Goal: Task Accomplishment & Management: Use online tool/utility

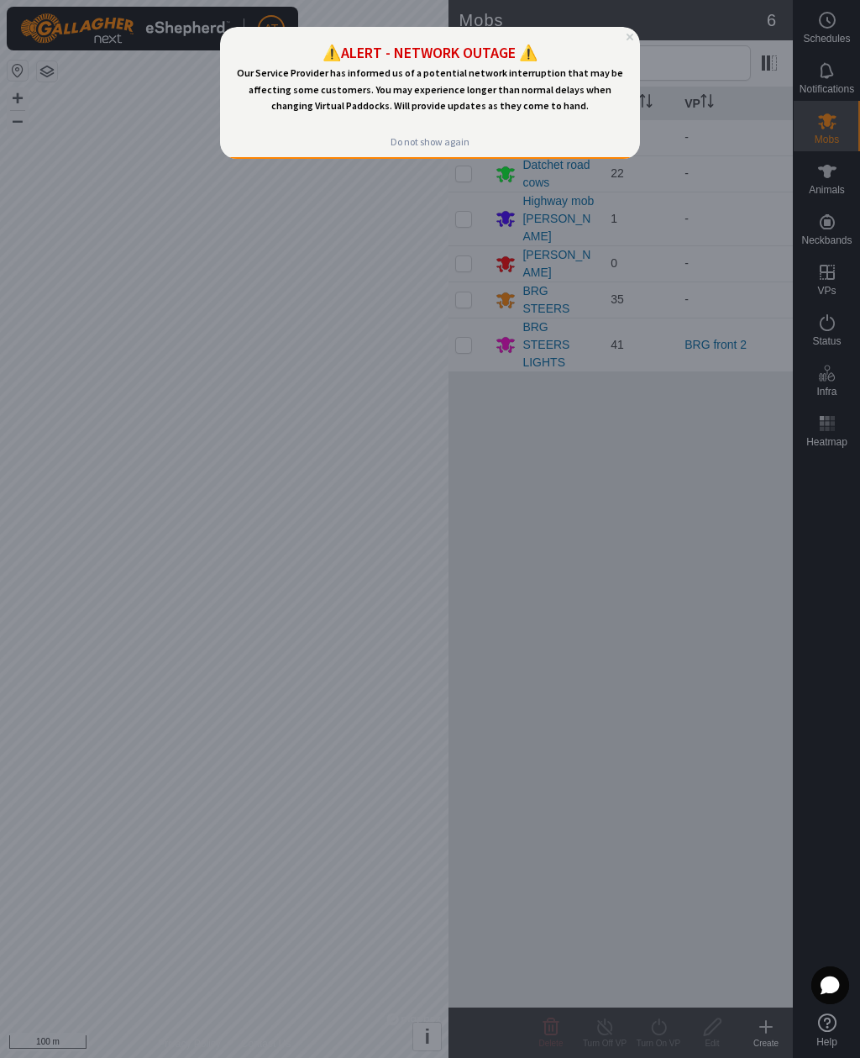
click at [415, 285] on div at bounding box center [430, 529] width 860 height 1058
click at [565, 516] on div at bounding box center [430, 529] width 860 height 1058
click at [477, 325] on div at bounding box center [430, 529] width 860 height 1058
click at [472, 318] on div at bounding box center [430, 529] width 860 height 1058
click at [470, 313] on div at bounding box center [430, 529] width 860 height 1058
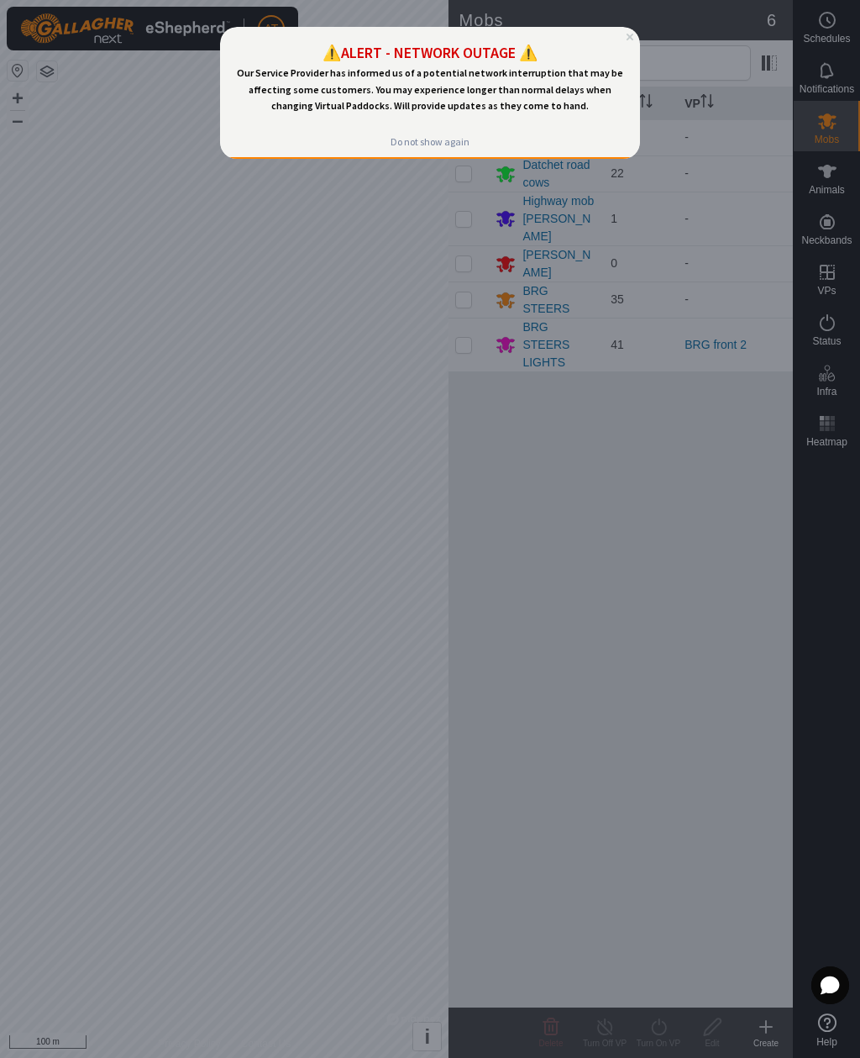
click at [596, 110] on p "Our Service Provider has informed us of a potential network interruption that m…" at bounding box center [430, 89] width 393 height 49
click at [425, 145] on div "Do not show again" at bounding box center [430, 141] width 79 height 13
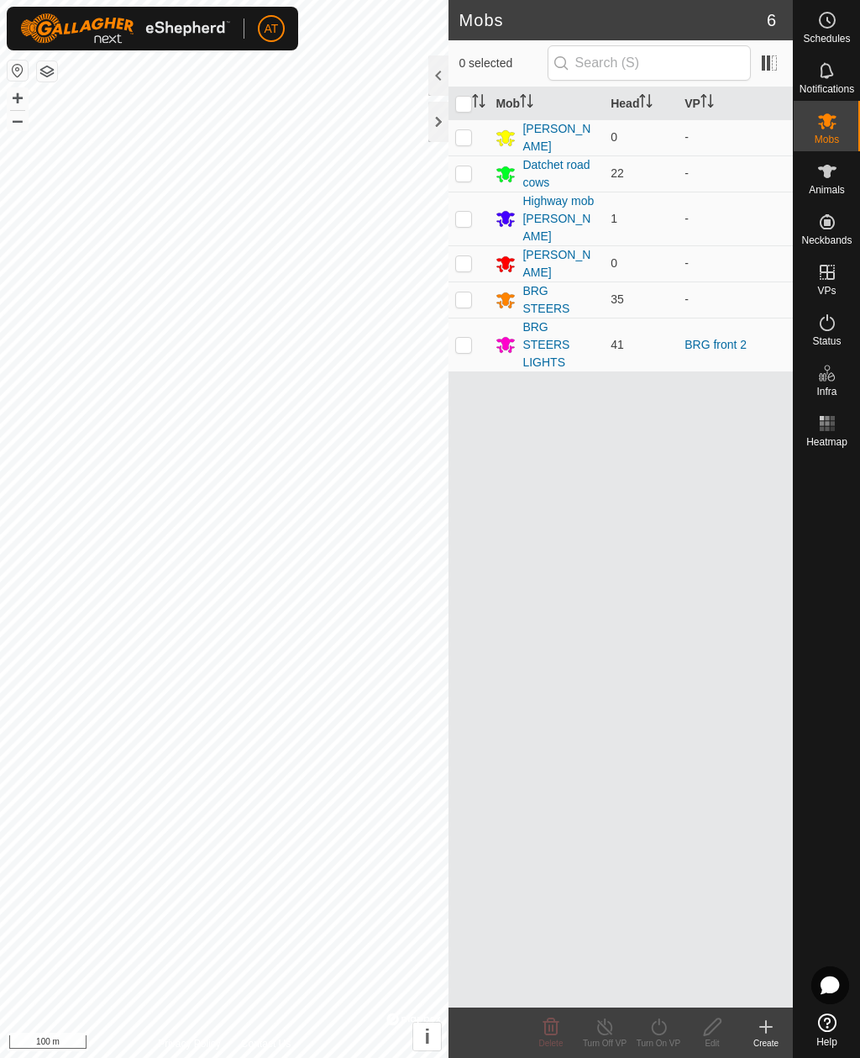
click at [473, 328] on td at bounding box center [469, 345] width 40 height 54
checkbox input "true"
click at [549, 553] on div "Mob Head VP Jays Block 0 - Datchet road cows 22 - Highway mob Felix 1 - CP STEE…" at bounding box center [621, 547] width 344 height 920
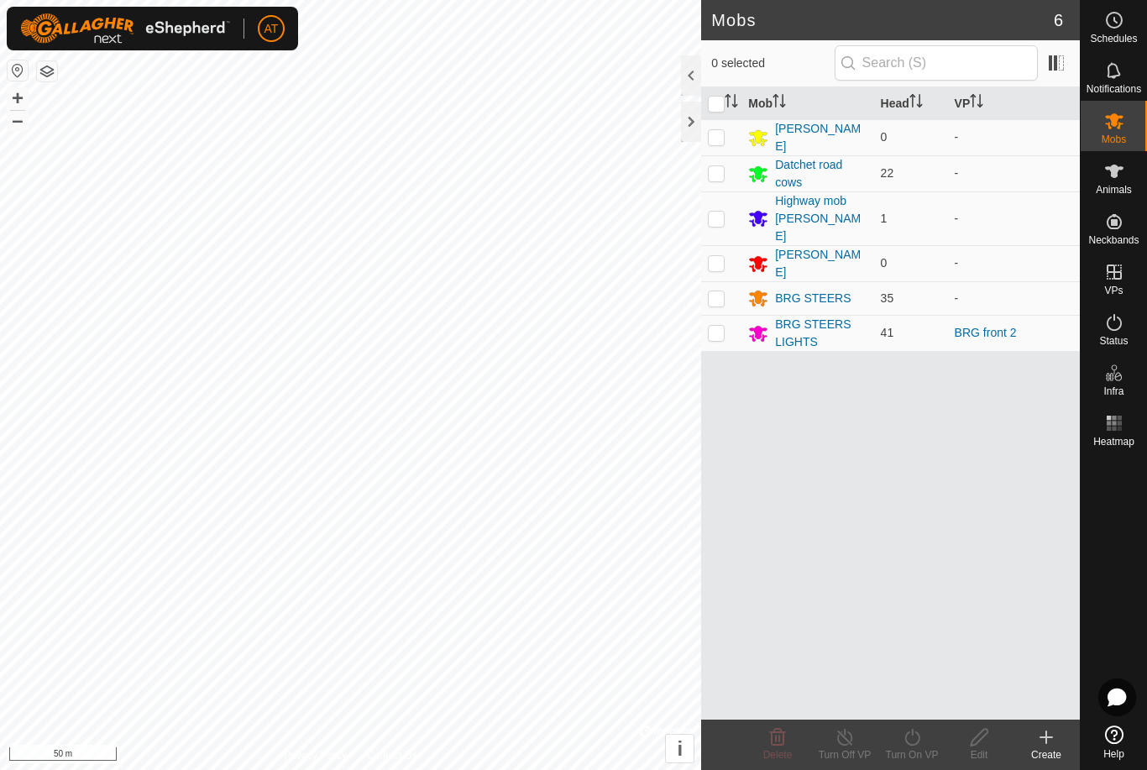
click at [725, 326] on p-checkbox at bounding box center [716, 332] width 17 height 13
checkbox input "true"
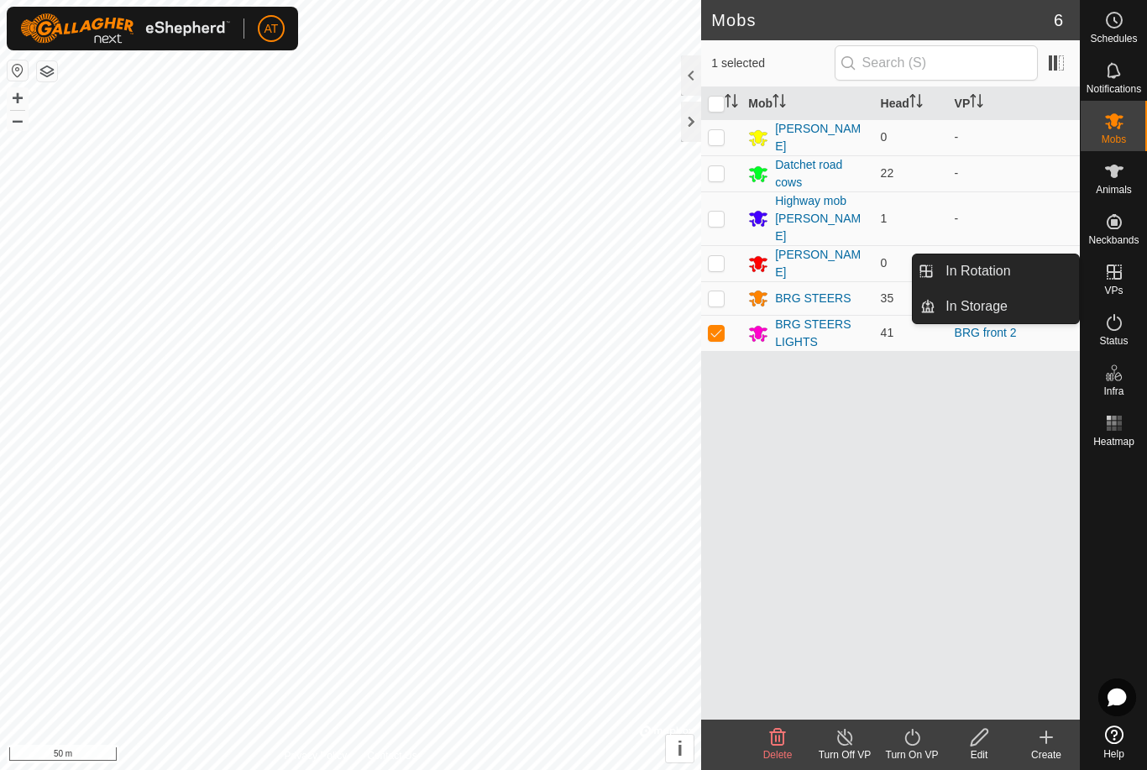
click at [970, 314] on span "In Storage" at bounding box center [977, 307] width 62 height 20
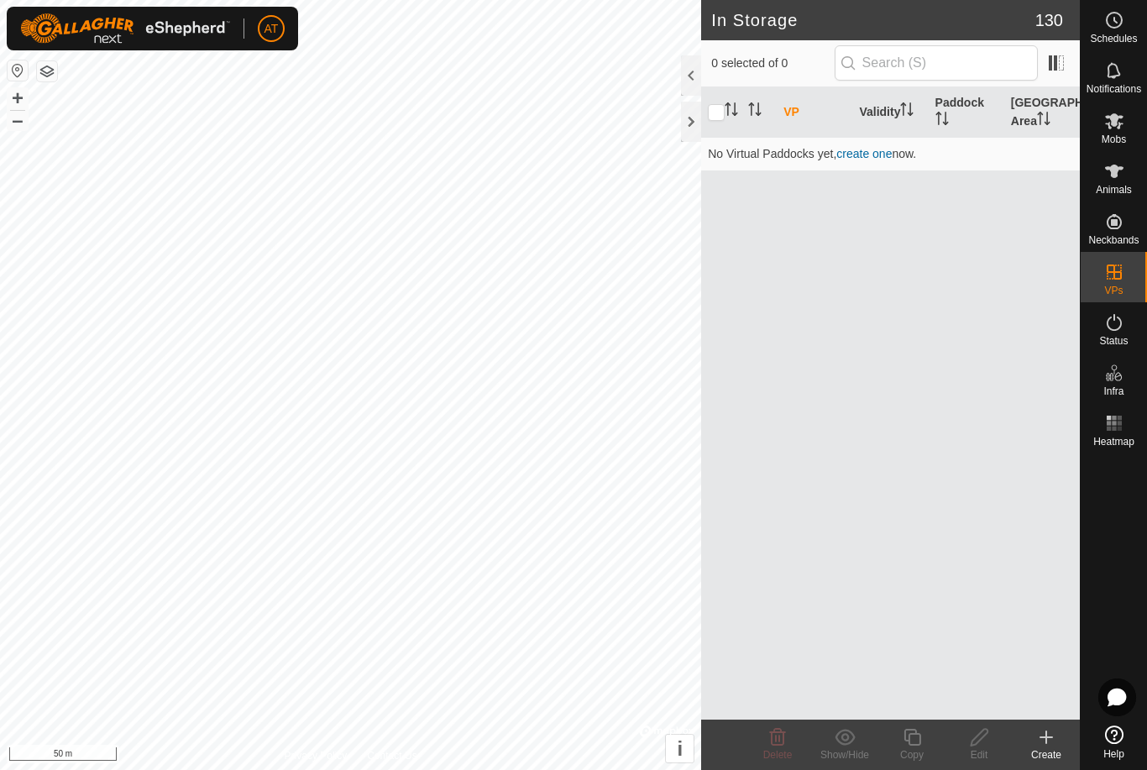
click at [1040, 742] on icon at bounding box center [1047, 737] width 20 height 20
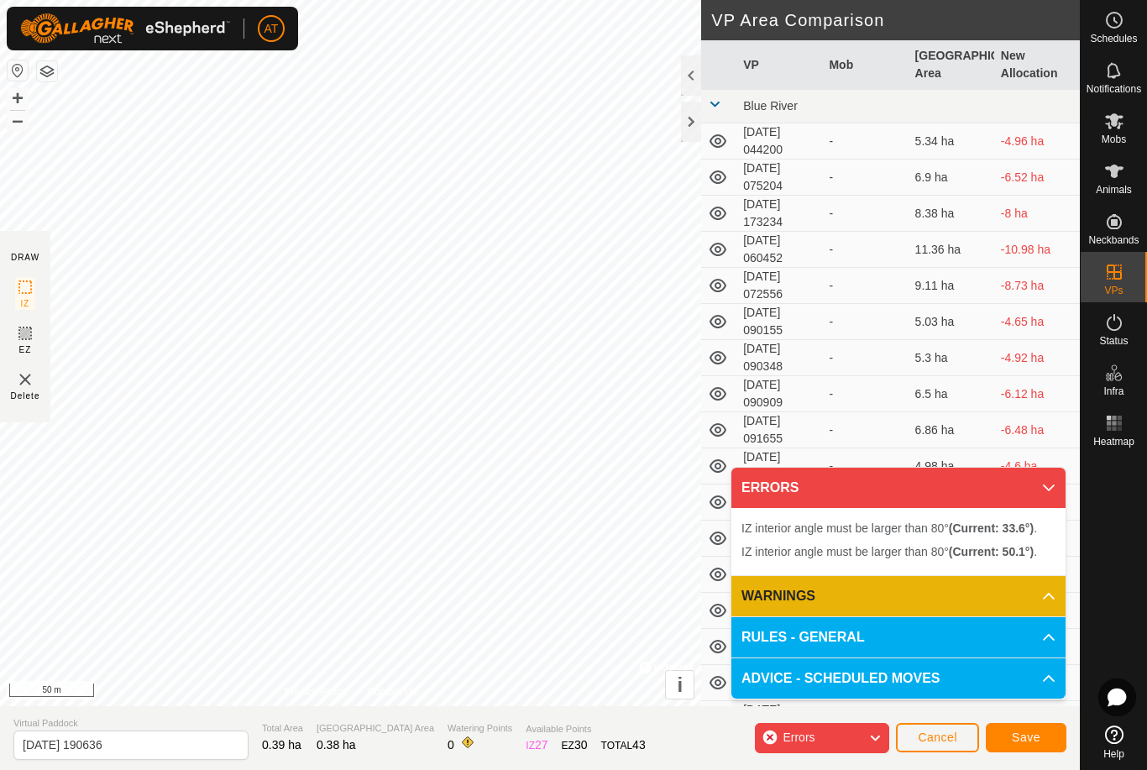
click at [948, 741] on span "Cancel" at bounding box center [937, 737] width 39 height 13
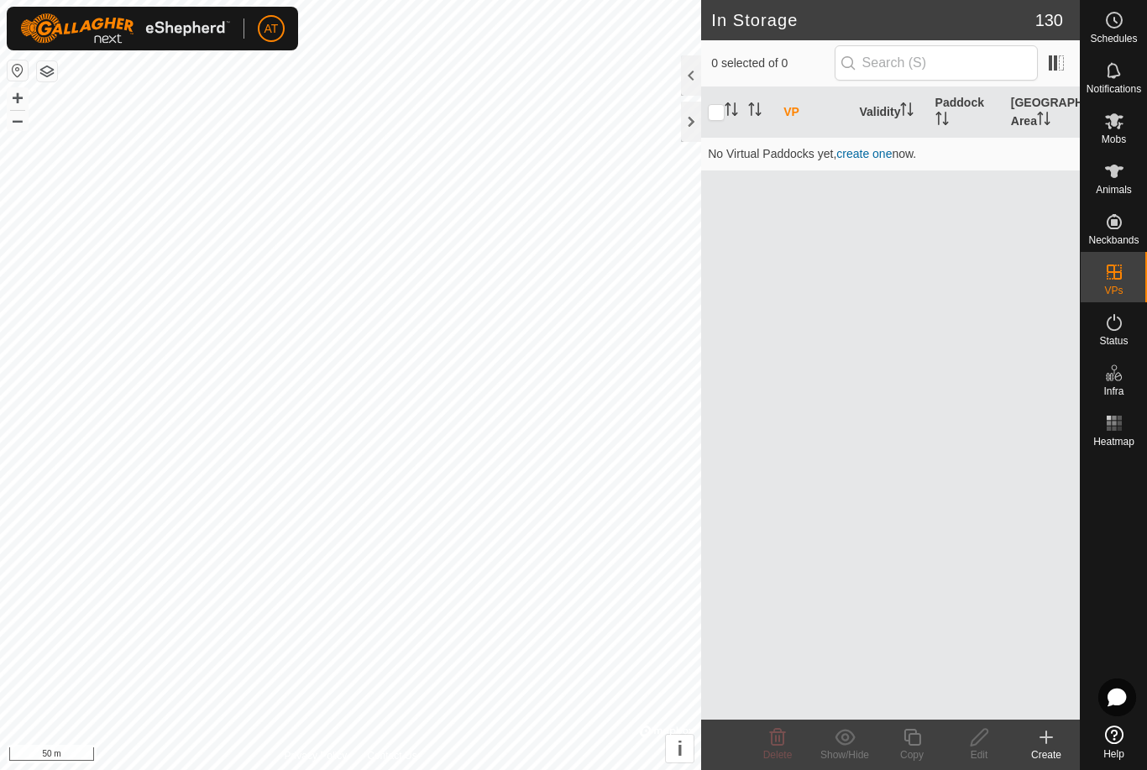
click at [1056, 739] on icon at bounding box center [1047, 737] width 20 height 20
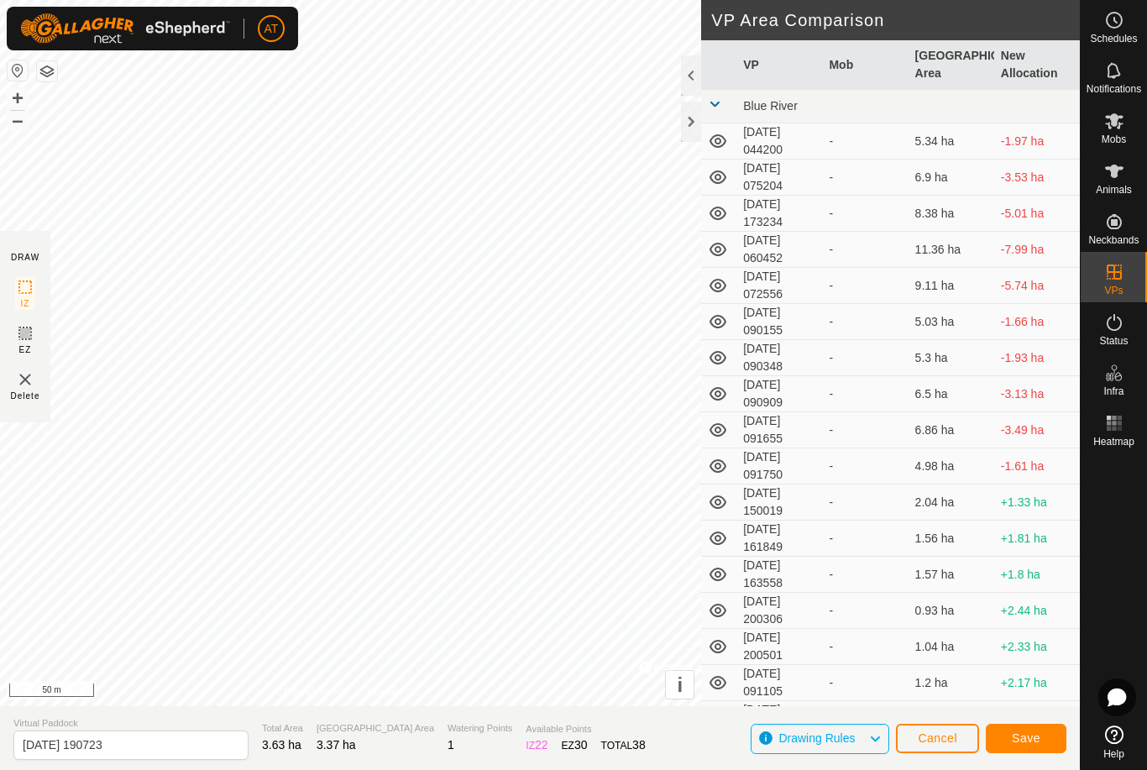
click at [1038, 734] on span "Save" at bounding box center [1026, 738] width 29 height 13
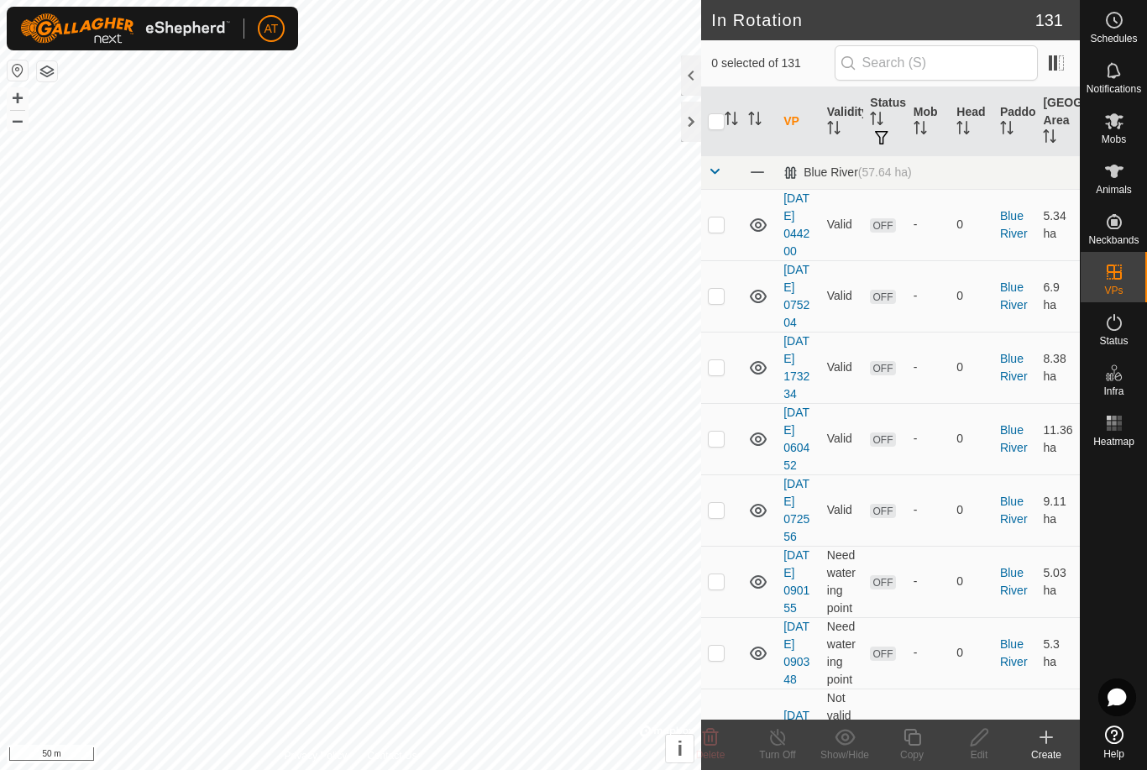
click at [696, 114] on div at bounding box center [691, 122] width 20 height 40
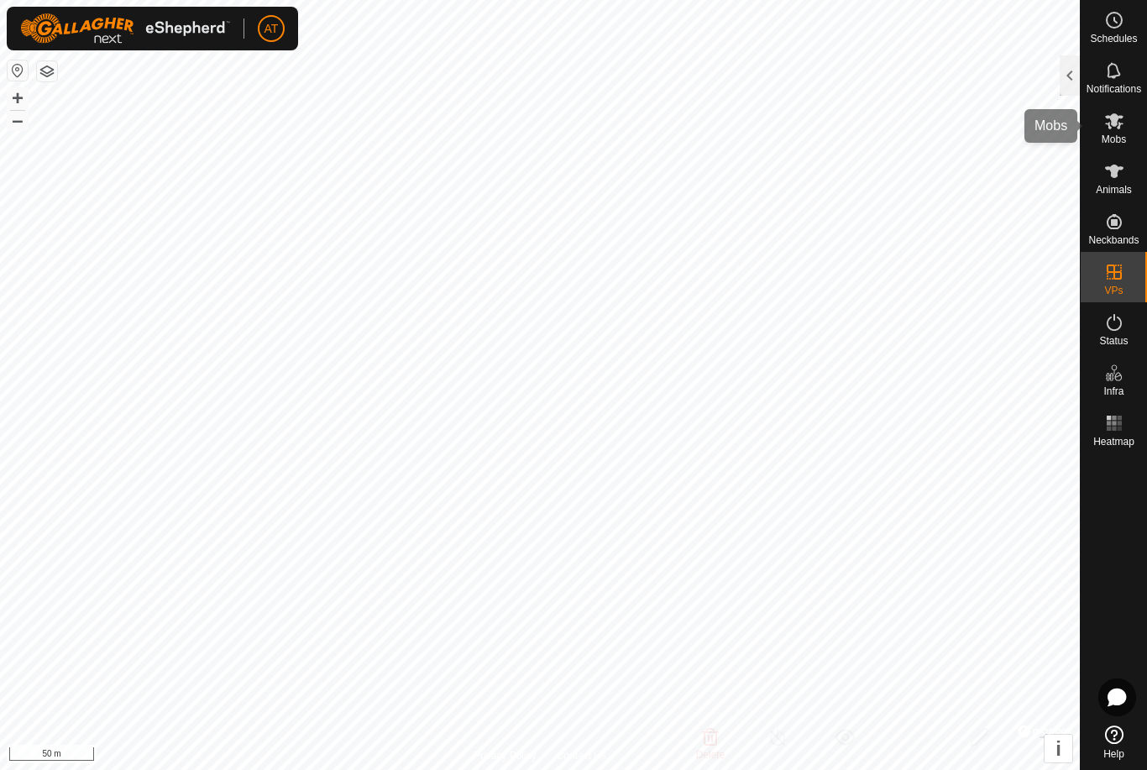
click at [1126, 127] on es-mob-svg-icon at bounding box center [1115, 121] width 30 height 27
click at [1109, 132] on es-mob-svg-icon at bounding box center [1115, 121] width 30 height 27
click at [1069, 69] on div at bounding box center [1070, 75] width 20 height 40
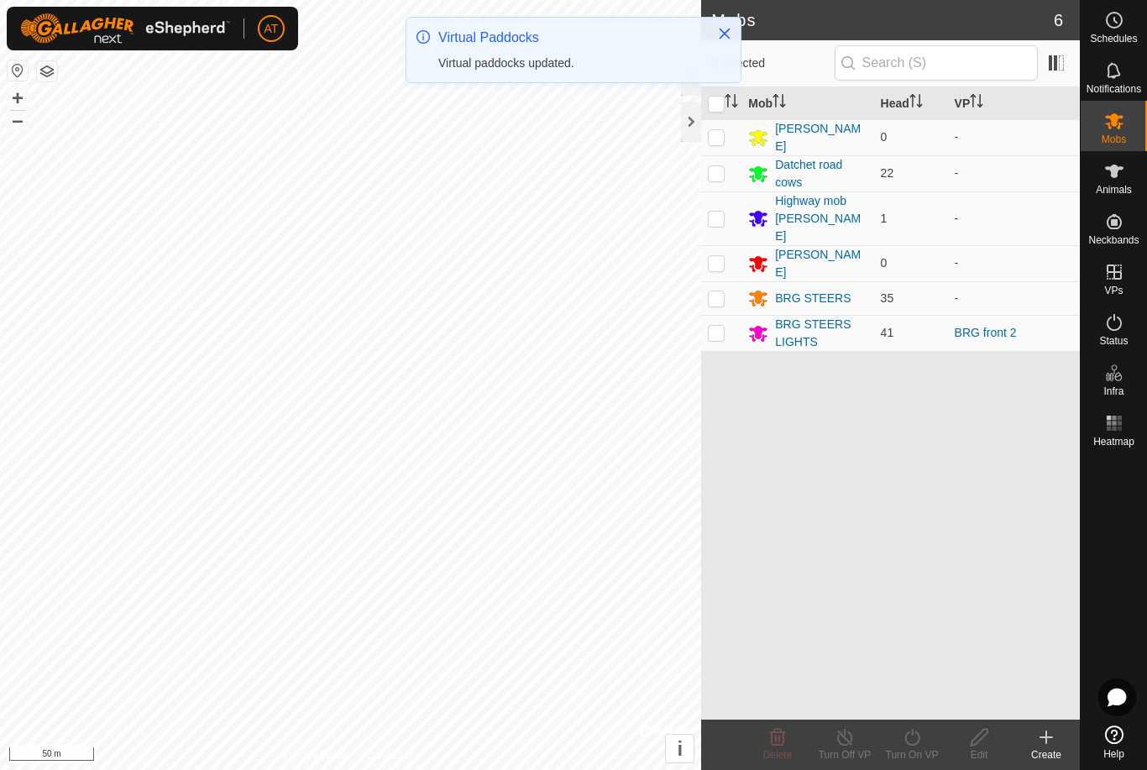
click at [727, 315] on td at bounding box center [721, 333] width 40 height 36
checkbox input "true"
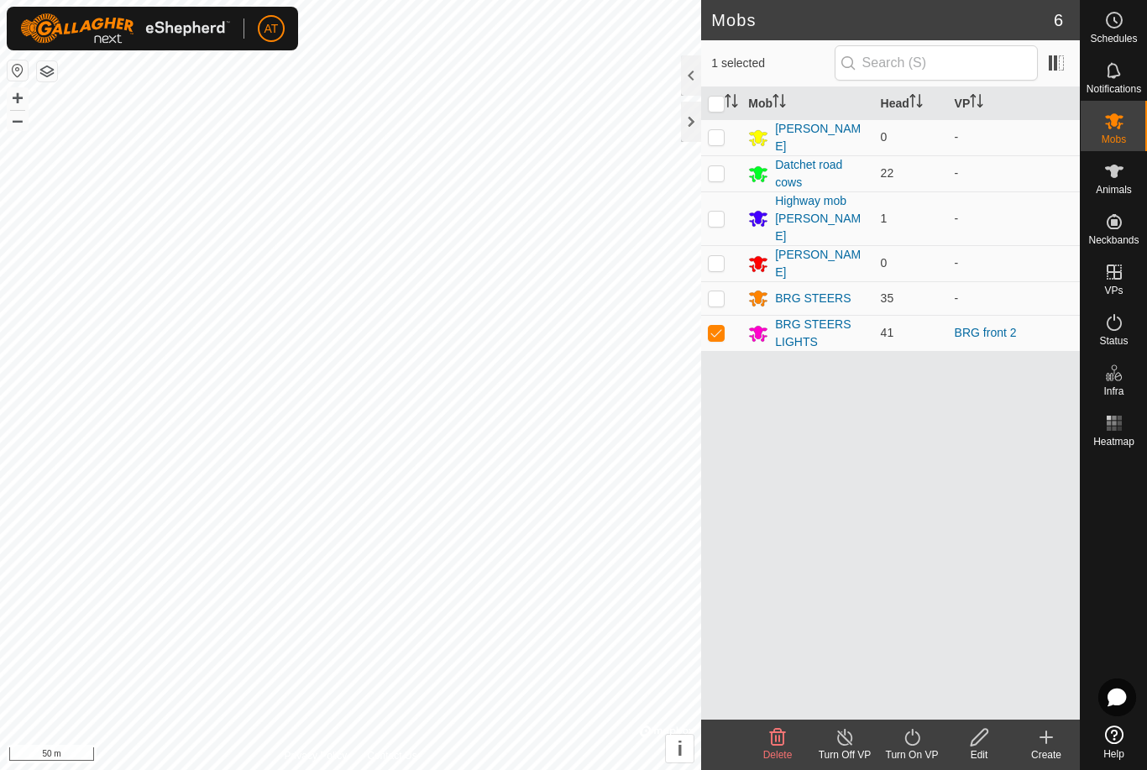
click at [911, 748] on div "Turn On VP" at bounding box center [912, 755] width 67 height 15
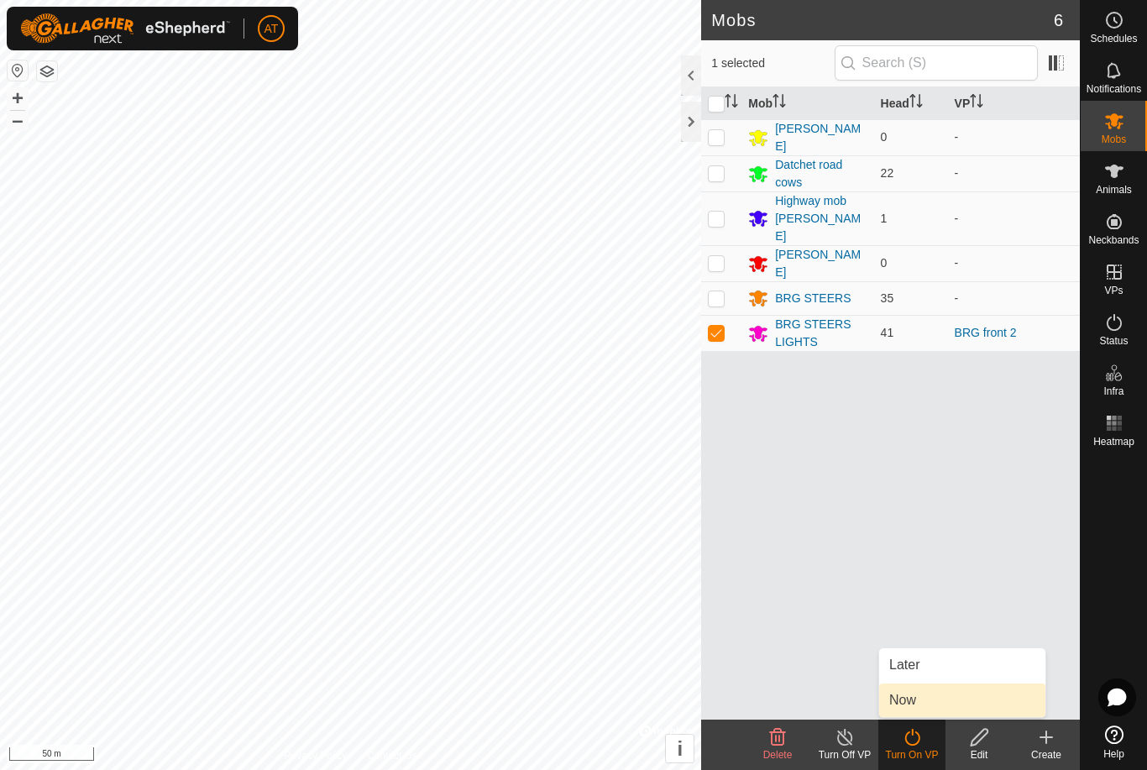
click at [915, 704] on span "Now" at bounding box center [903, 700] width 27 height 20
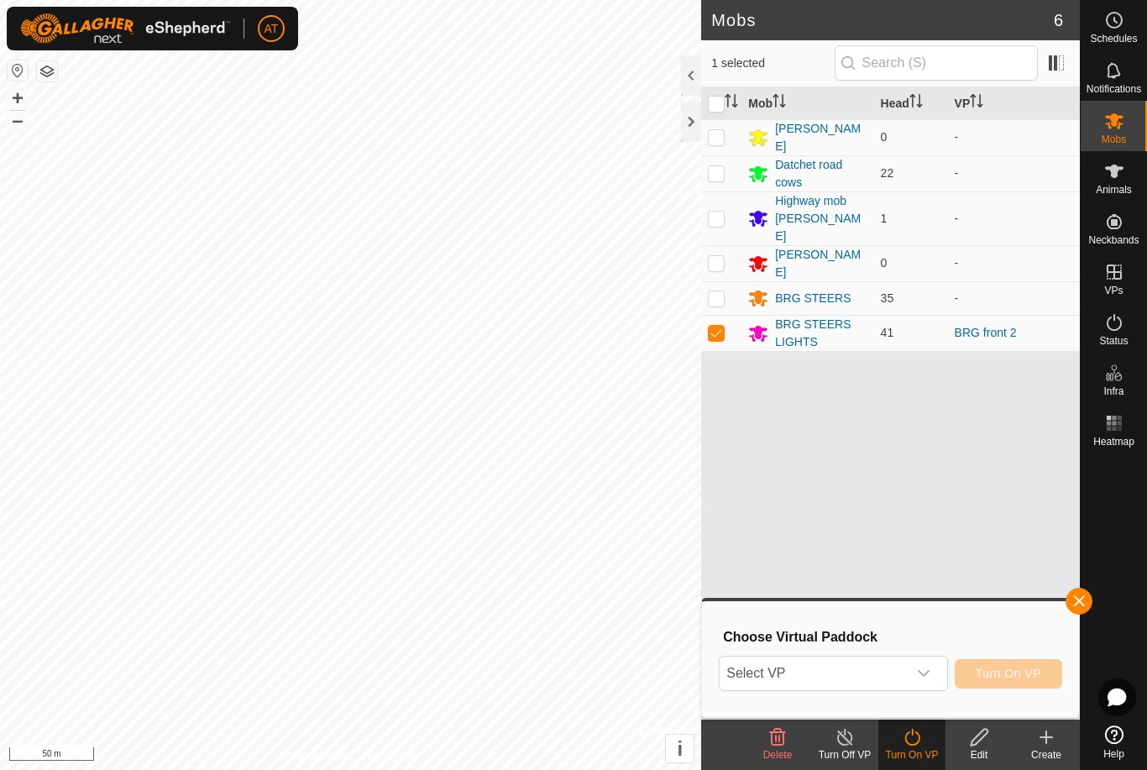
click at [929, 669] on icon "dropdown trigger" at bounding box center [923, 673] width 13 height 13
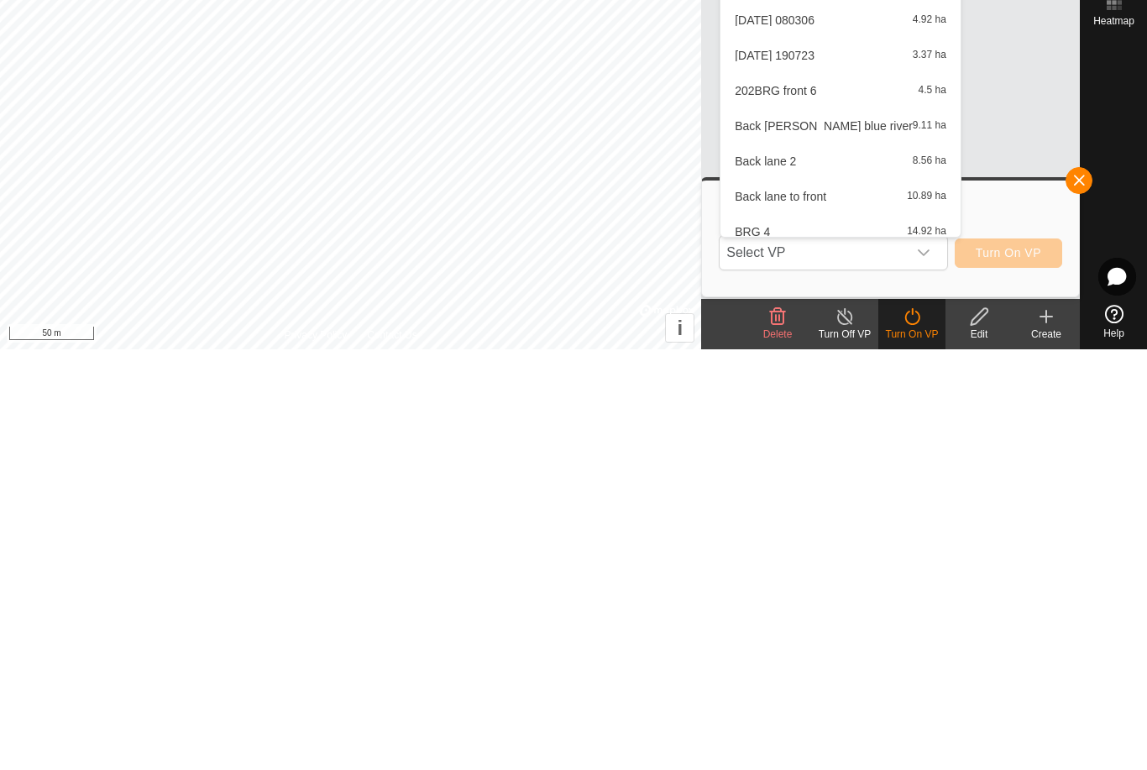
scroll to position [648, 0]
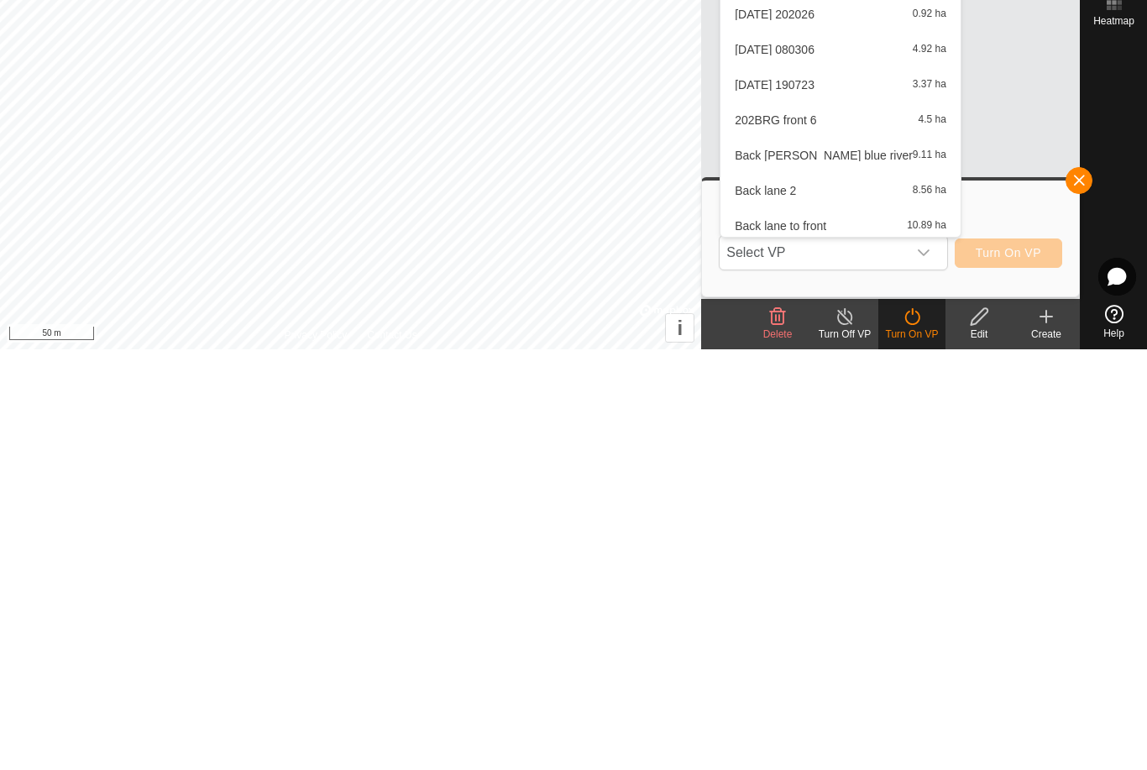
click at [847, 496] on div "2025-08-16 190723 3.37 ha" at bounding box center [841, 506] width 220 height 20
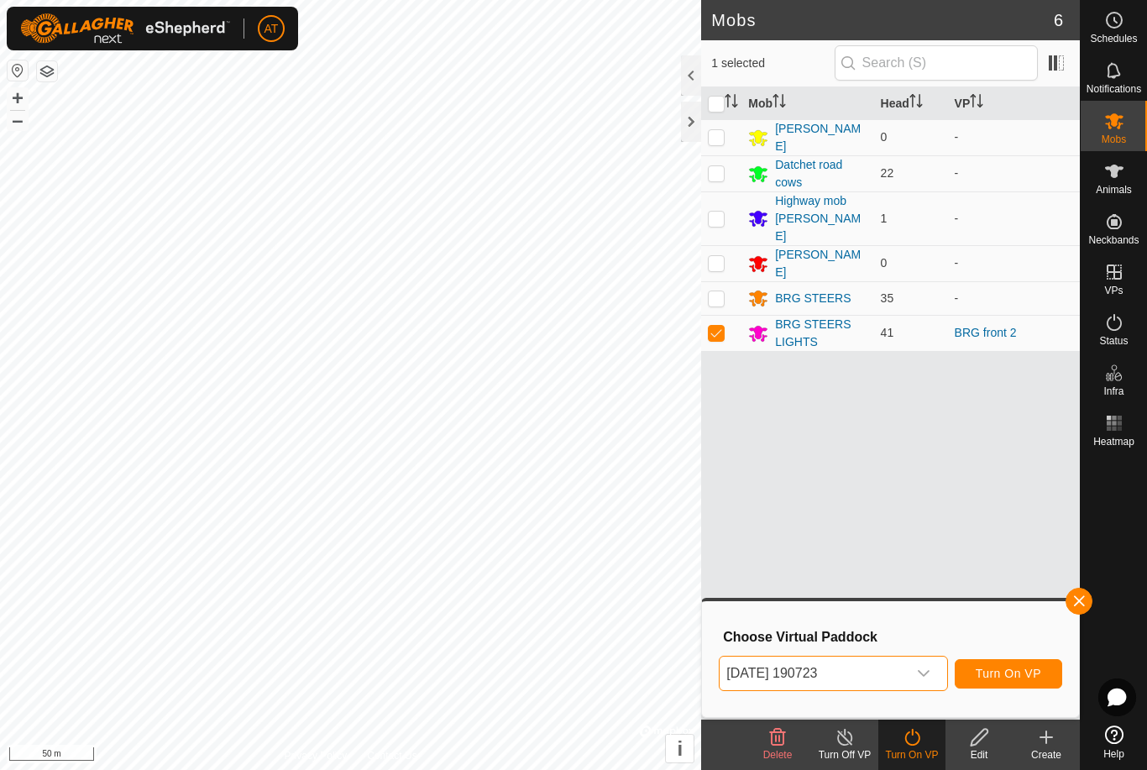
click at [1006, 674] on span "Turn On VP" at bounding box center [1009, 673] width 66 height 13
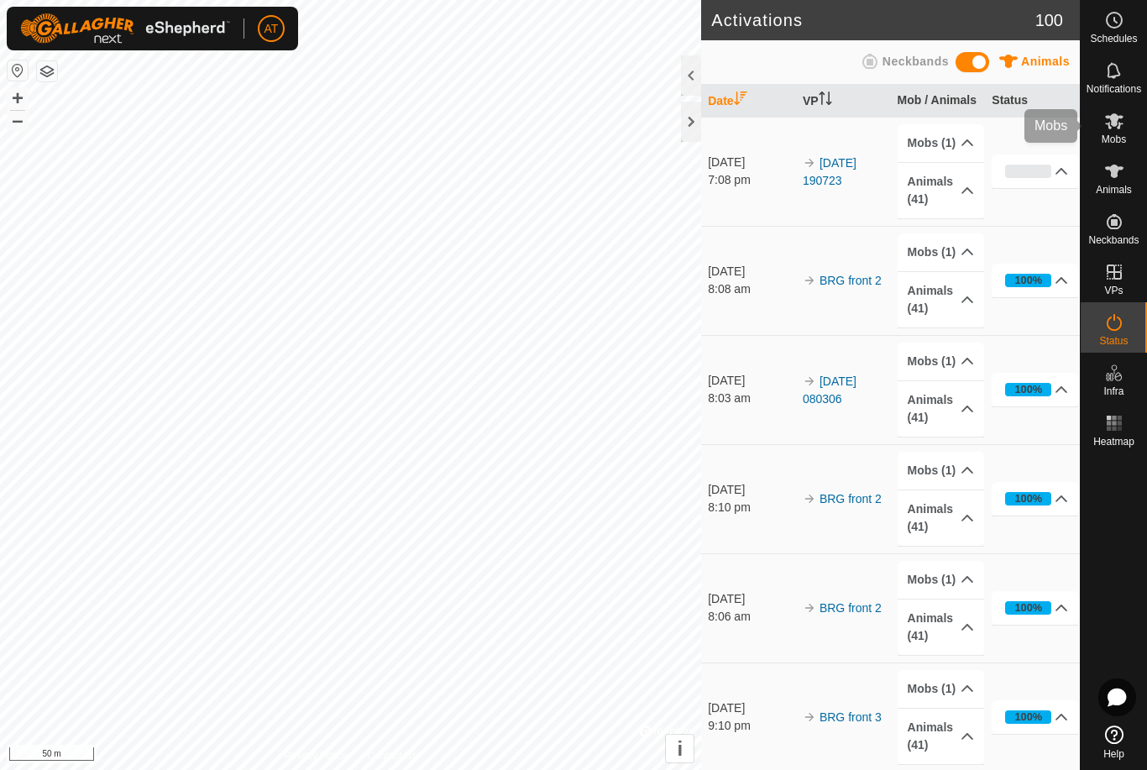
click at [1113, 132] on es-mob-svg-icon at bounding box center [1115, 121] width 30 height 27
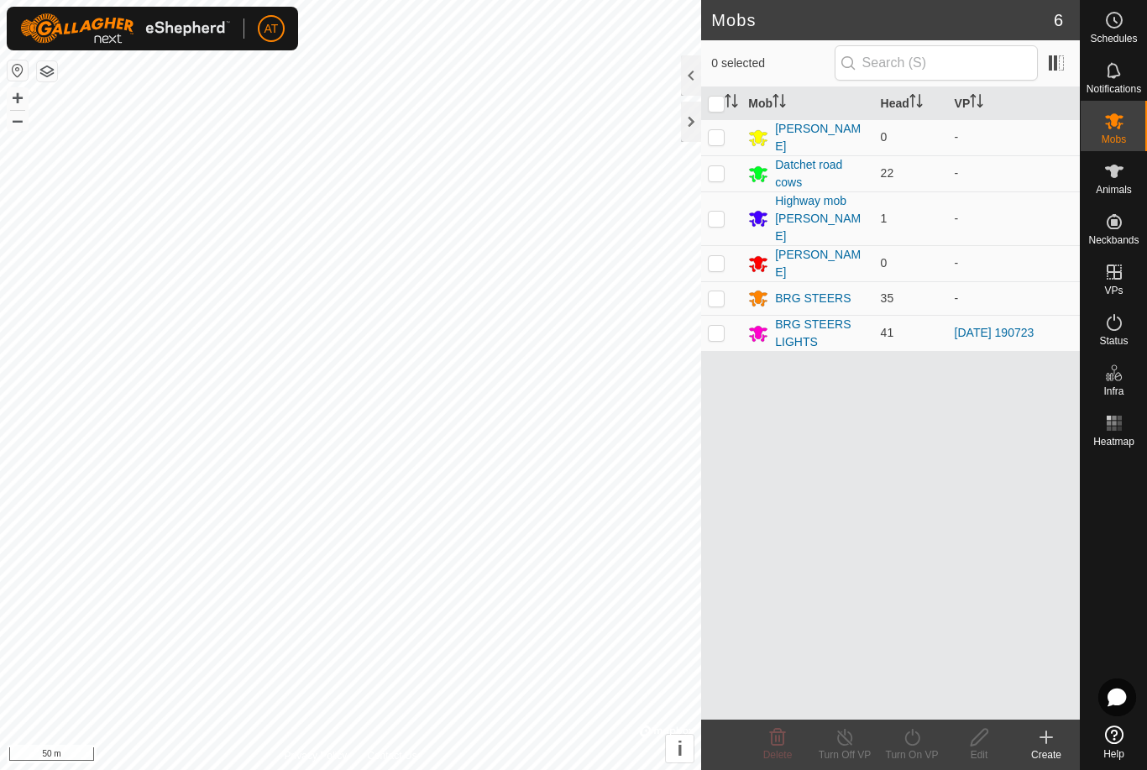
click at [718, 326] on p-checkbox at bounding box center [716, 332] width 17 height 13
checkbox input "true"
click at [927, 742] on turn-on-svg-icon at bounding box center [912, 737] width 67 height 20
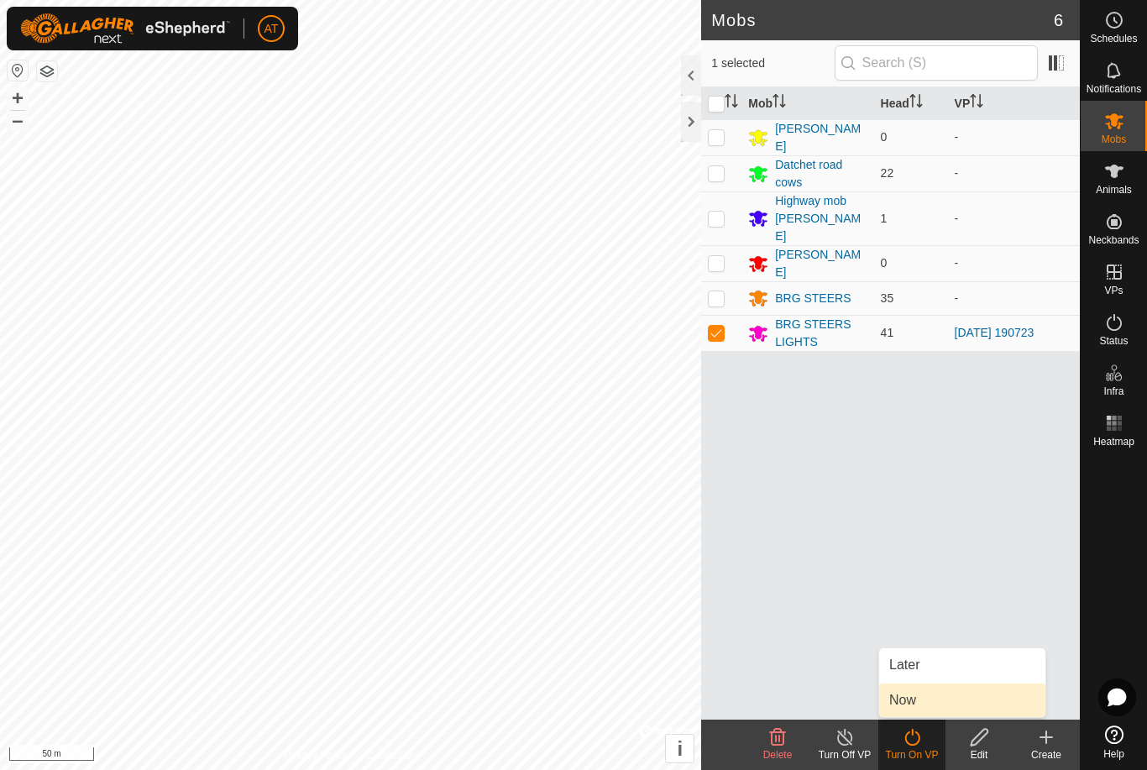
click at [912, 716] on link "Now" at bounding box center [963, 701] width 166 height 34
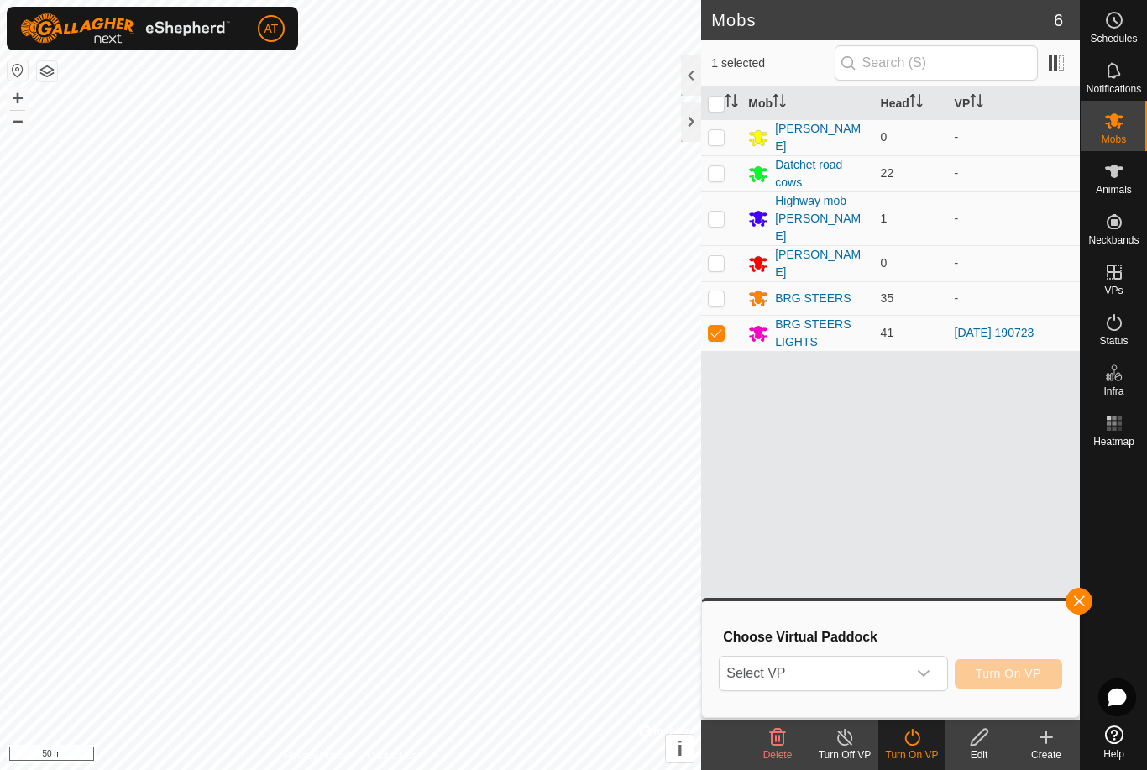
click at [932, 686] on div "dropdown trigger" at bounding box center [924, 674] width 34 height 34
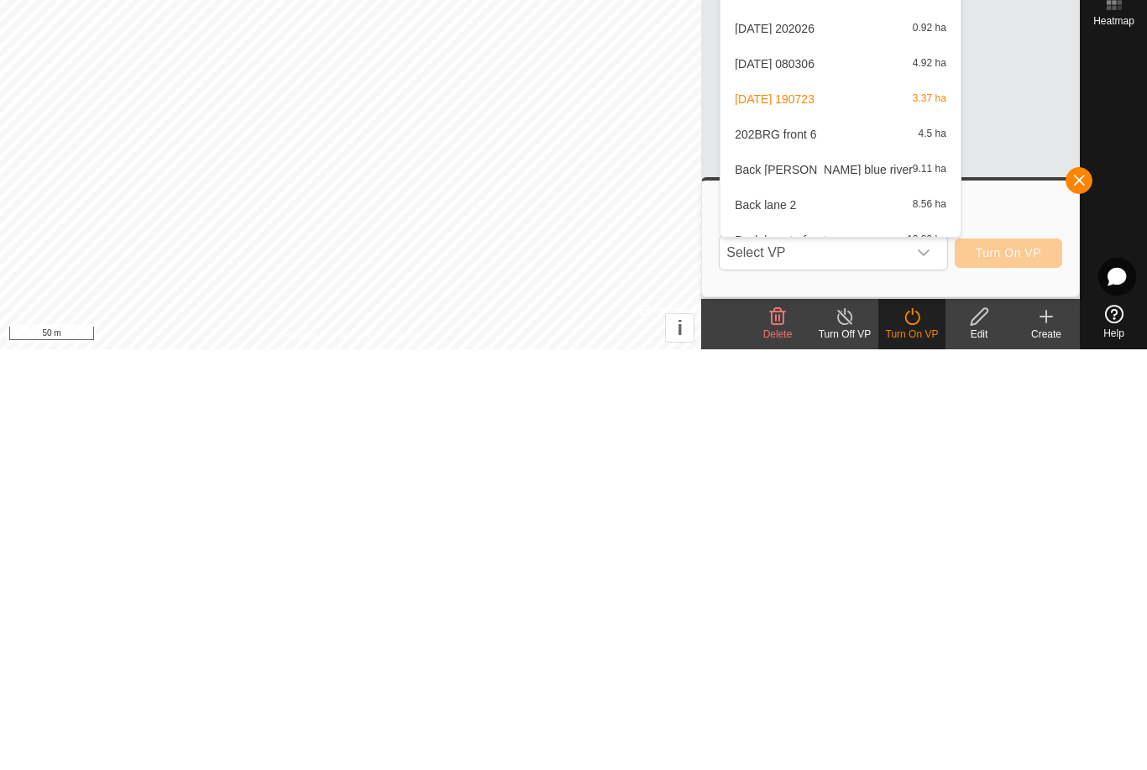
scroll to position [611, 0]
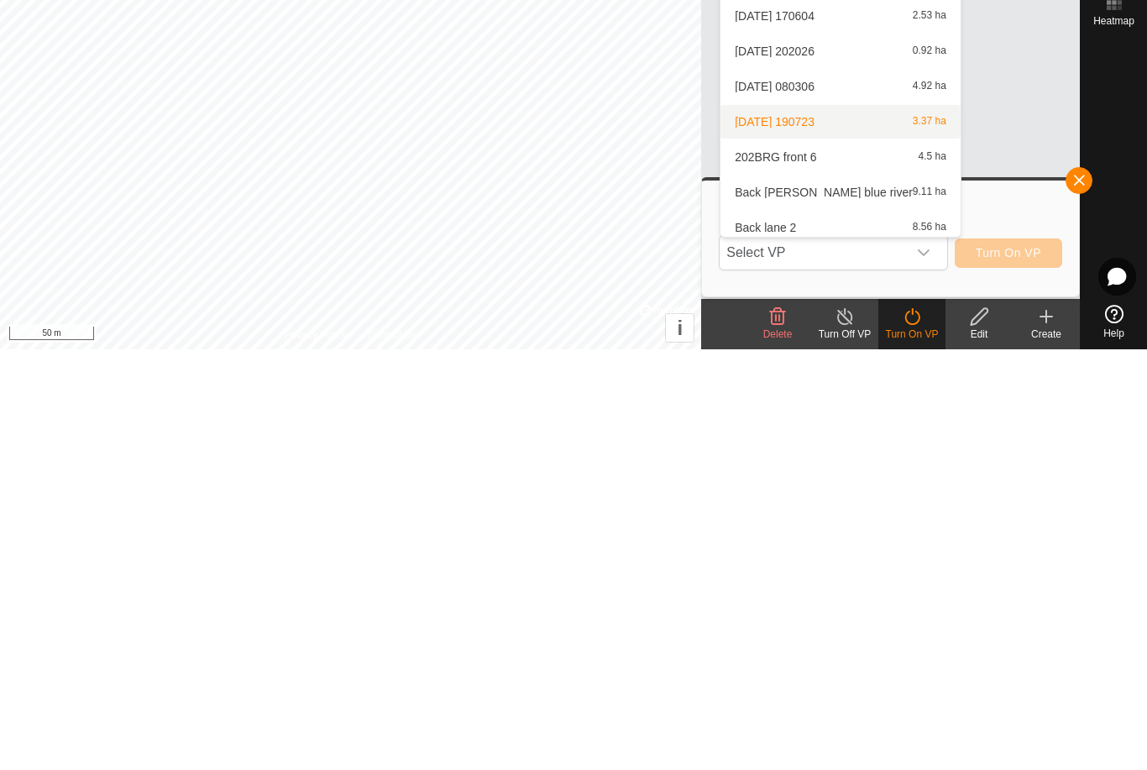
click at [815, 537] on span "[DATE] 190723" at bounding box center [775, 543] width 80 height 12
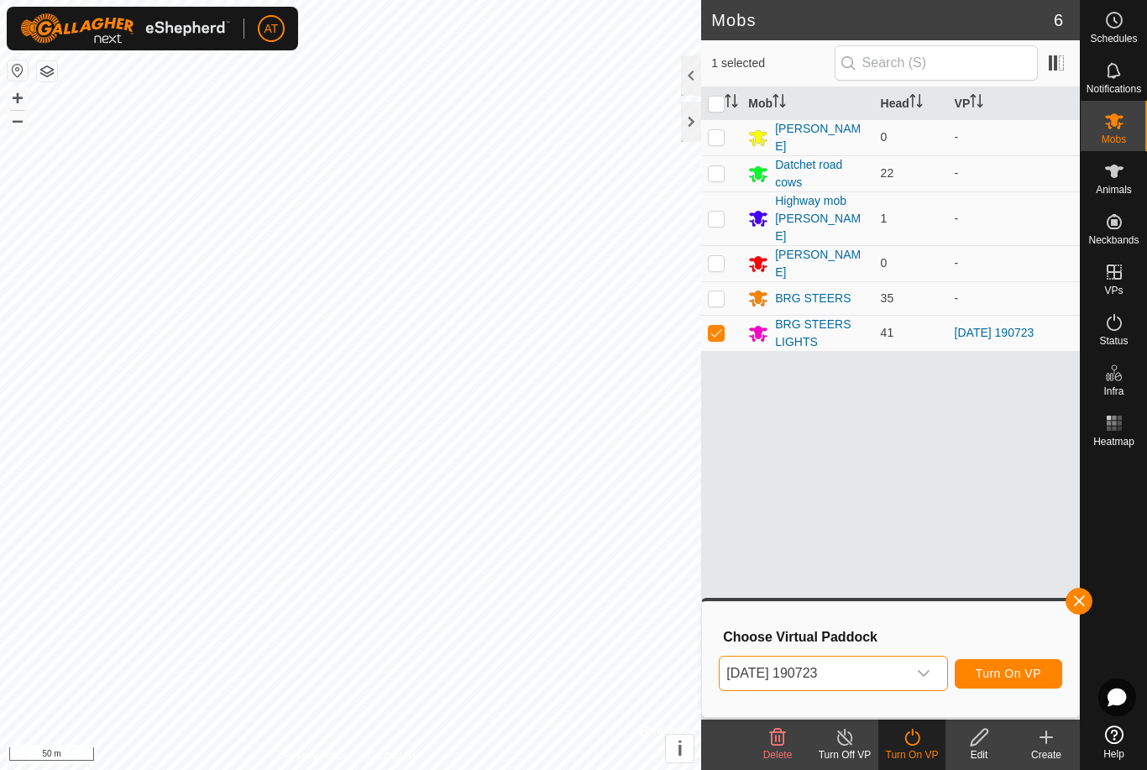
click at [906, 746] on icon at bounding box center [912, 737] width 21 height 20
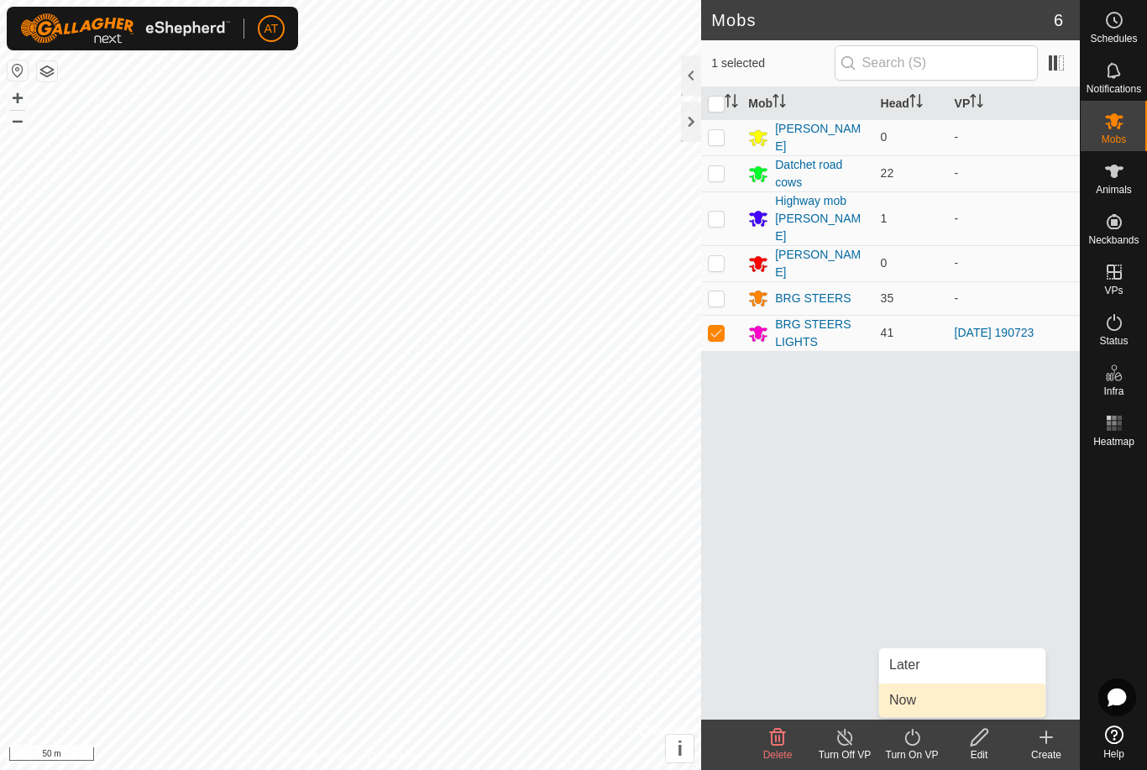
click at [901, 701] on span "Now" at bounding box center [903, 700] width 27 height 20
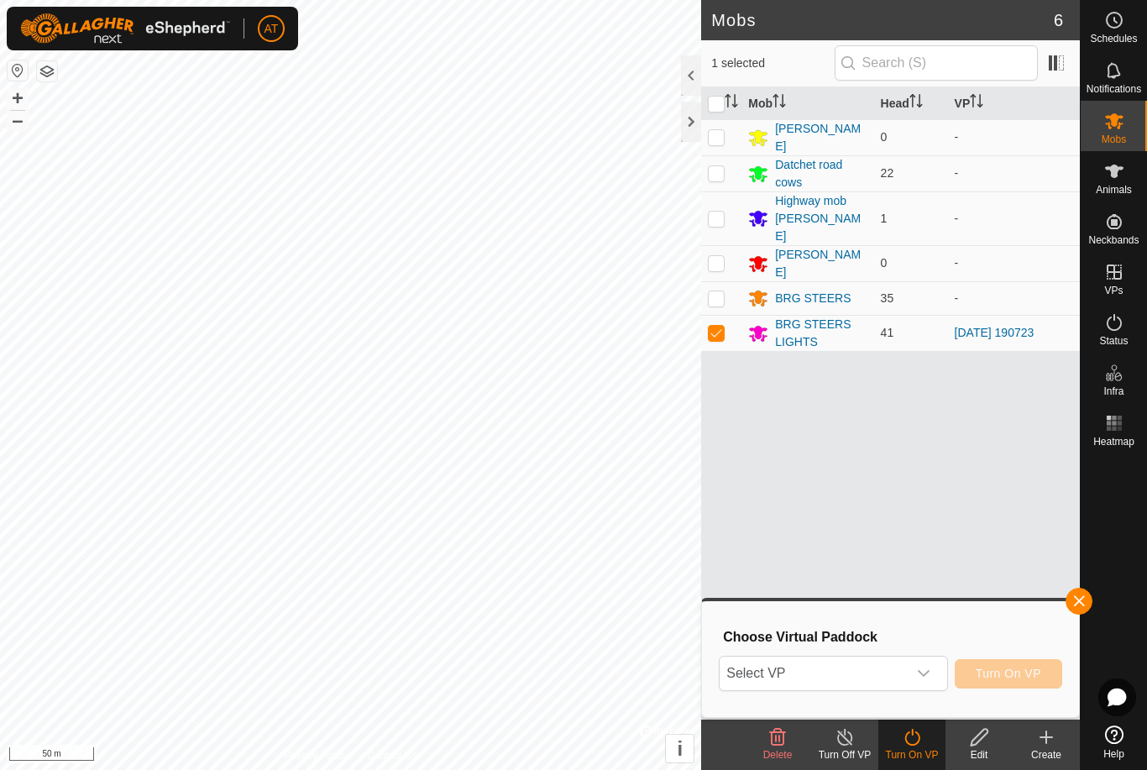
click at [909, 746] on icon at bounding box center [912, 737] width 21 height 20
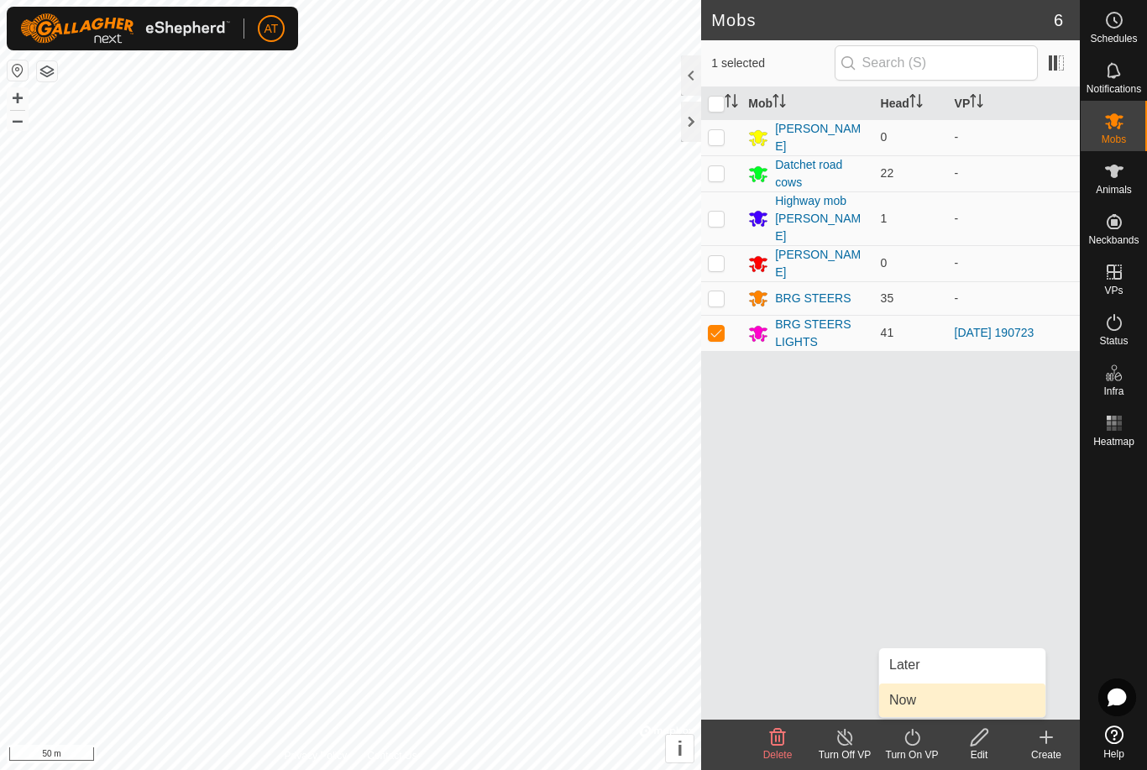
click at [903, 699] on span "Now" at bounding box center [903, 700] width 27 height 20
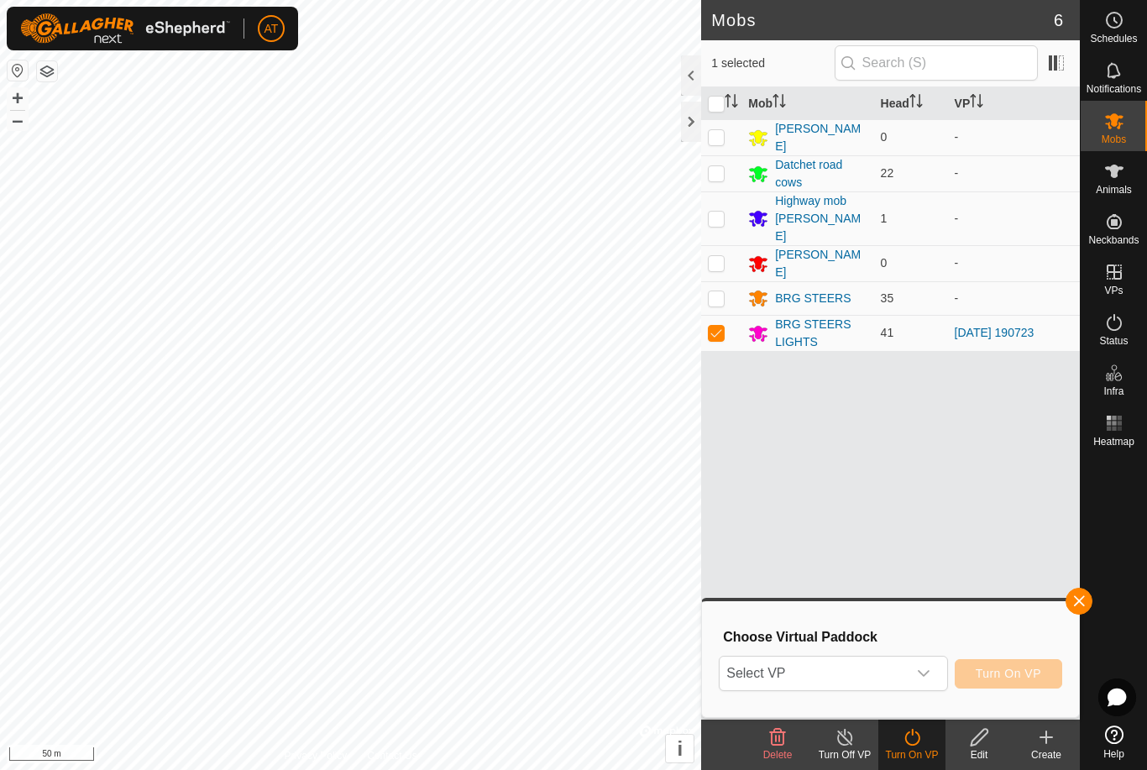
click at [934, 659] on div "dropdown trigger" at bounding box center [924, 674] width 34 height 34
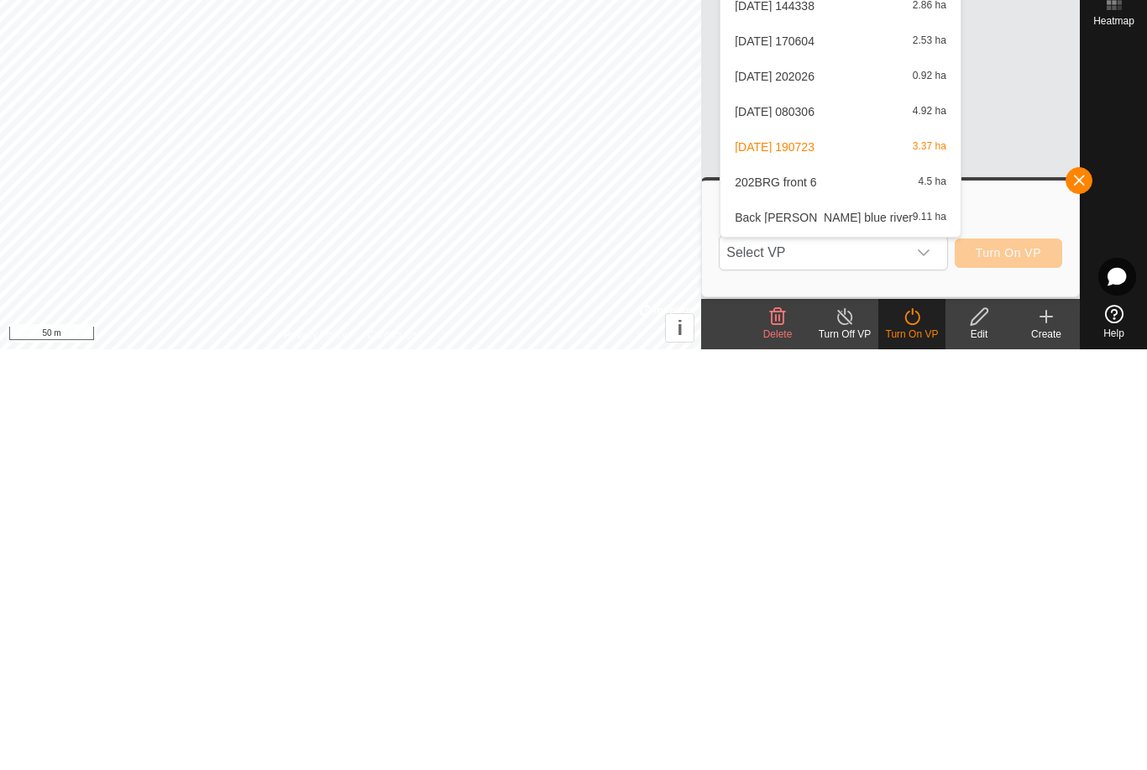
scroll to position [586, 0]
click at [869, 557] on div "2025-08-16 190723 3.37 ha" at bounding box center [841, 567] width 220 height 20
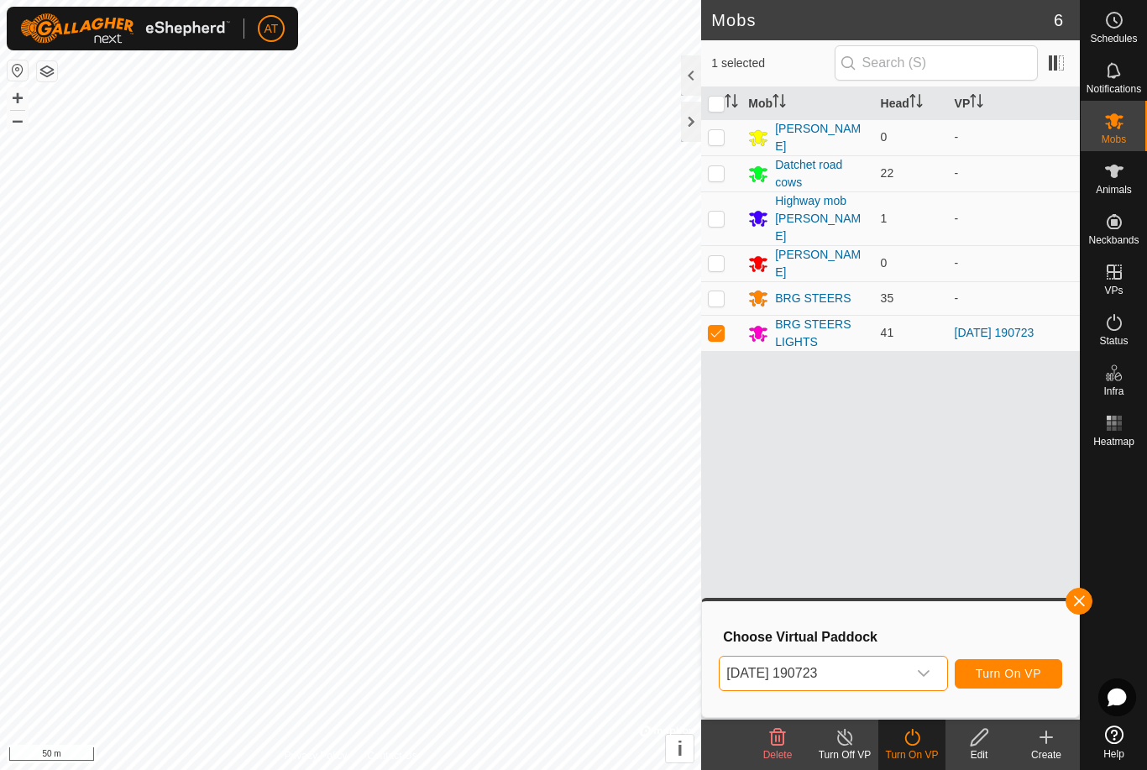
click at [1027, 672] on span "Turn On VP" at bounding box center [1009, 673] width 66 height 13
